Goal: Information Seeking & Learning: Check status

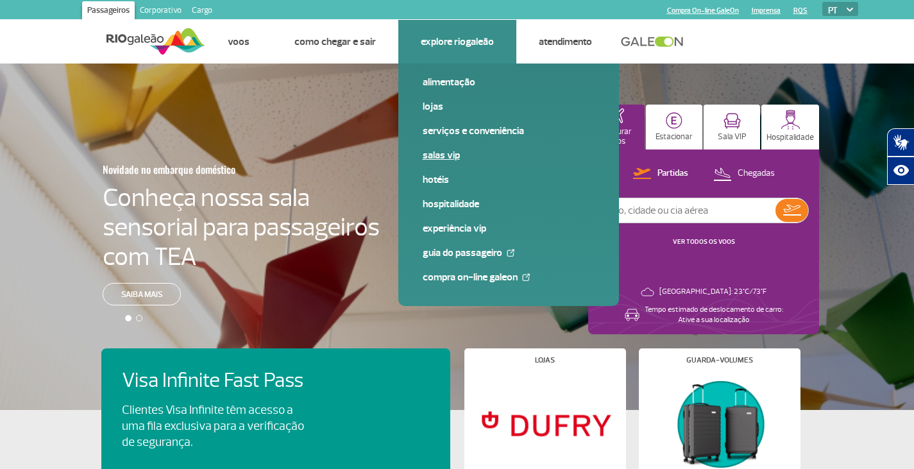
click at [441, 160] on link "Salas VIP" at bounding box center [509, 155] width 172 height 14
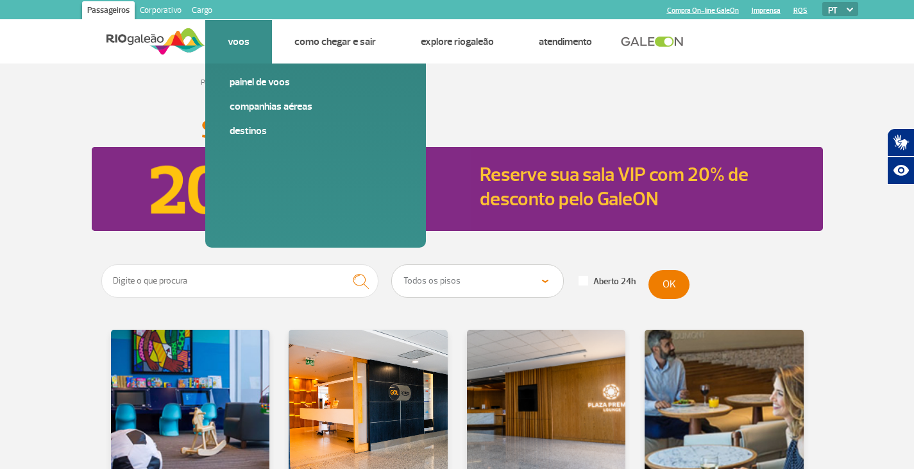
click at [232, 46] on link "Voos" at bounding box center [239, 41] width 22 height 13
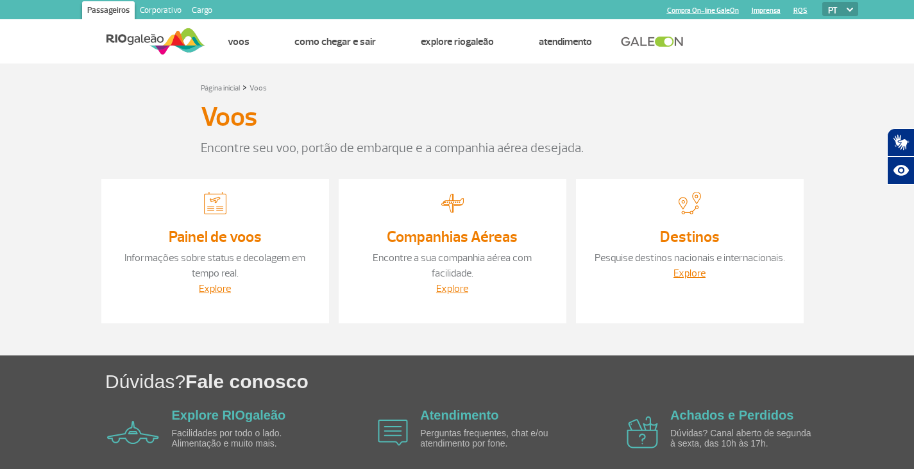
click at [446, 235] on link "Companhias Aéreas" at bounding box center [452, 236] width 131 height 19
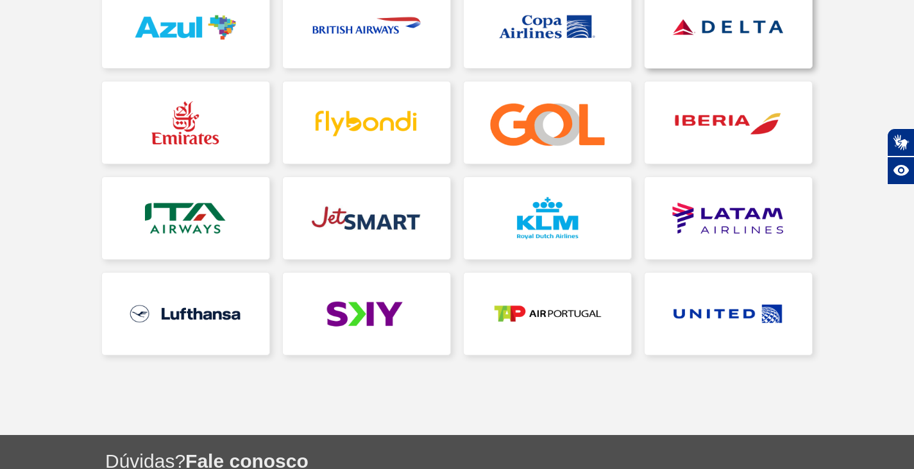
scroll to position [192, 0]
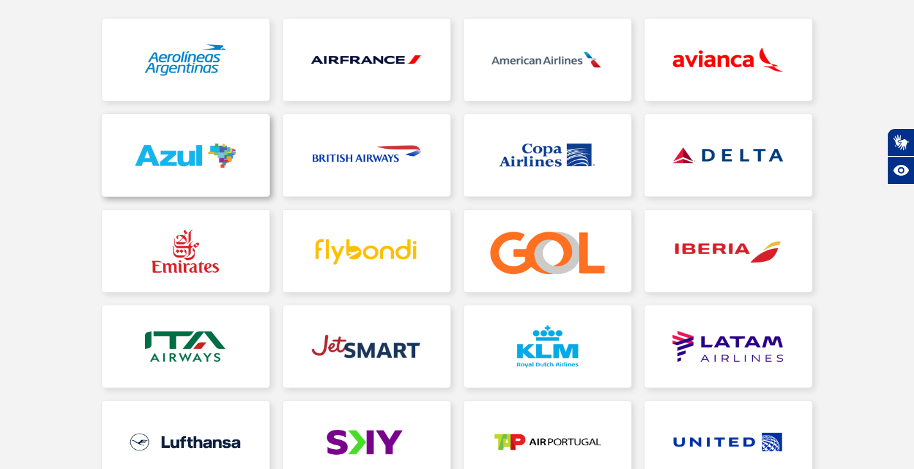
click at [182, 158] on link at bounding box center [185, 155] width 167 height 82
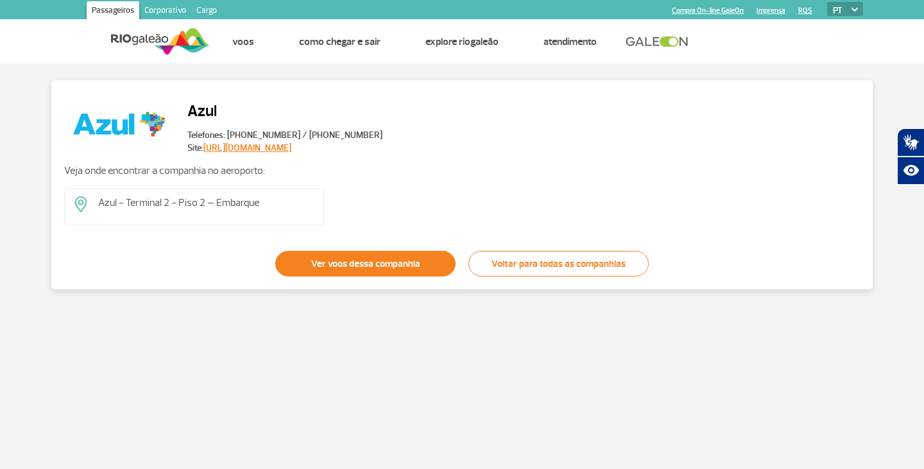
click at [380, 270] on link "Ver voos dessa companhia" at bounding box center [365, 264] width 180 height 26
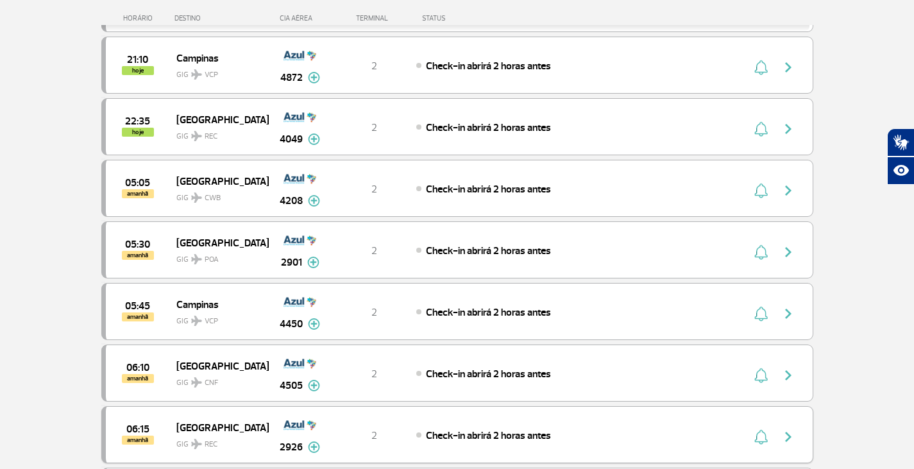
scroll to position [675, 0]
